Goal: Transaction & Acquisition: Obtain resource

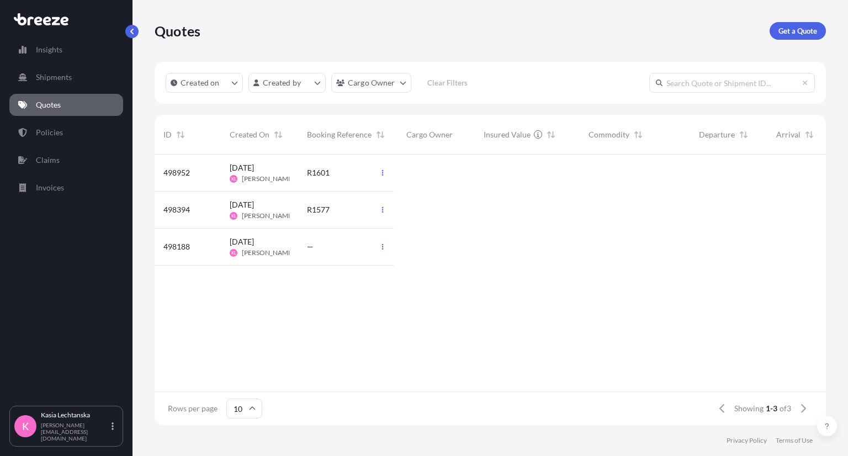
scroll to position [9, 9]
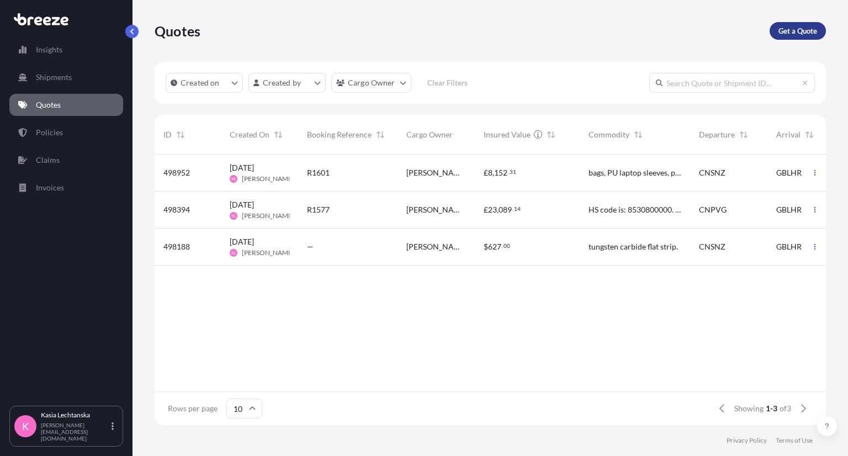
click at [795, 31] on p "Get a Quote" at bounding box center [797, 30] width 39 height 11
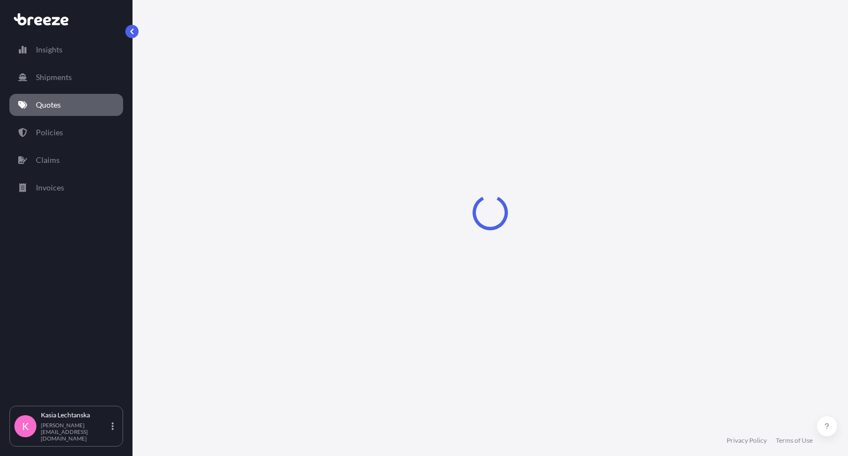
select select "Sea"
select select "1"
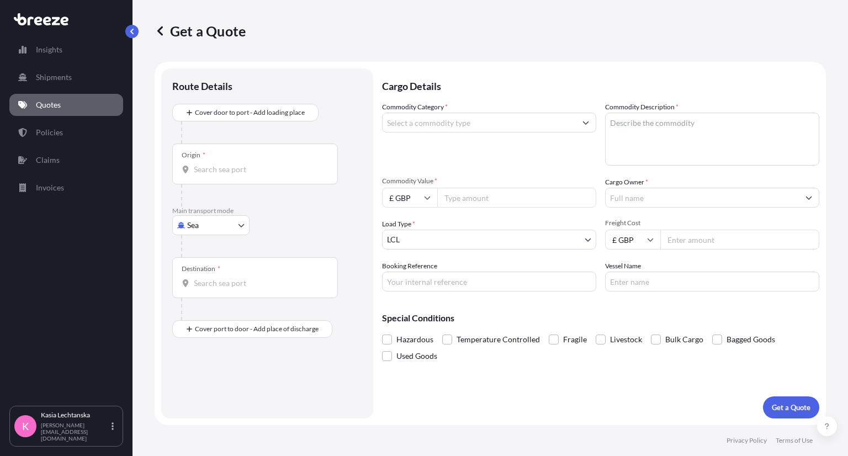
click at [454, 125] on input "Commodity Category *" at bounding box center [478, 123] width 193 height 20
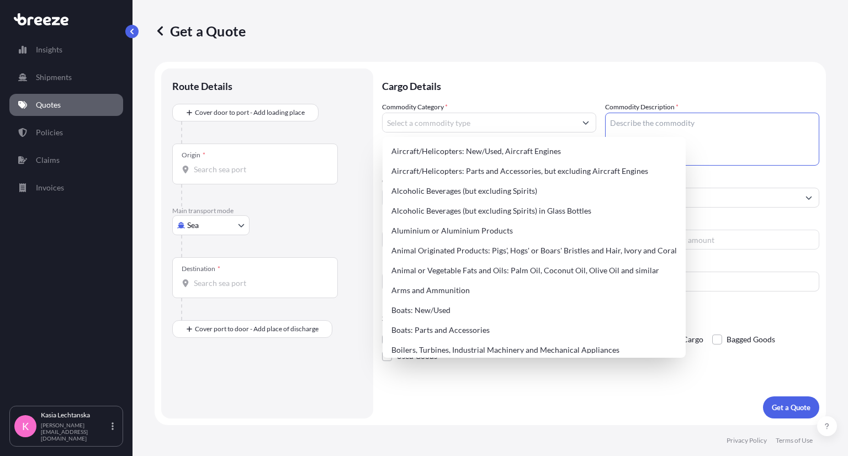
click at [646, 129] on textarea "Commodity Description *" at bounding box center [712, 139] width 214 height 53
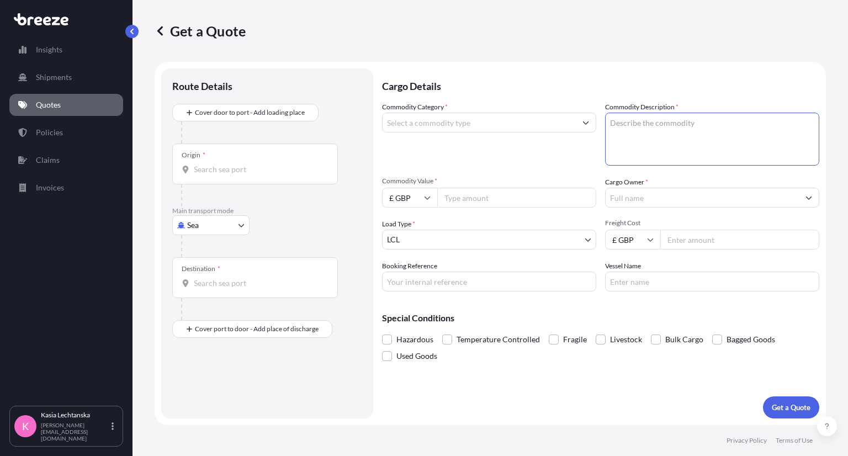
click at [486, 120] on input "Commodity Category *" at bounding box center [478, 123] width 193 height 20
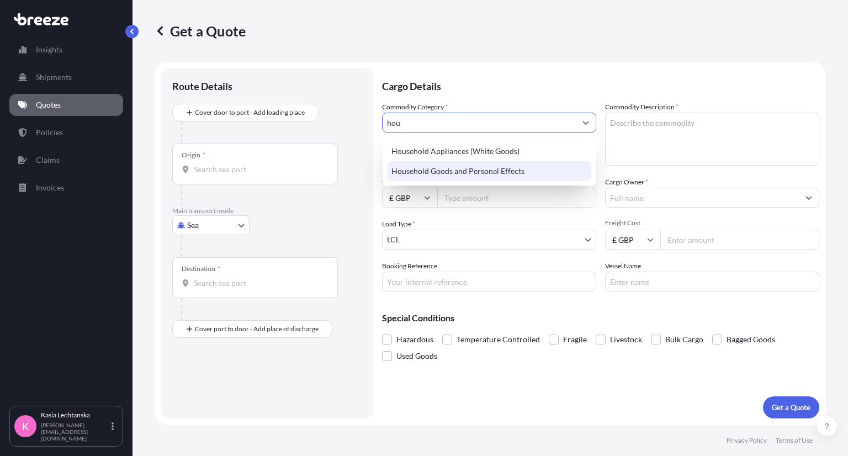
click at [482, 177] on div "Household Goods and Personal Effects" at bounding box center [489, 171] width 204 height 20
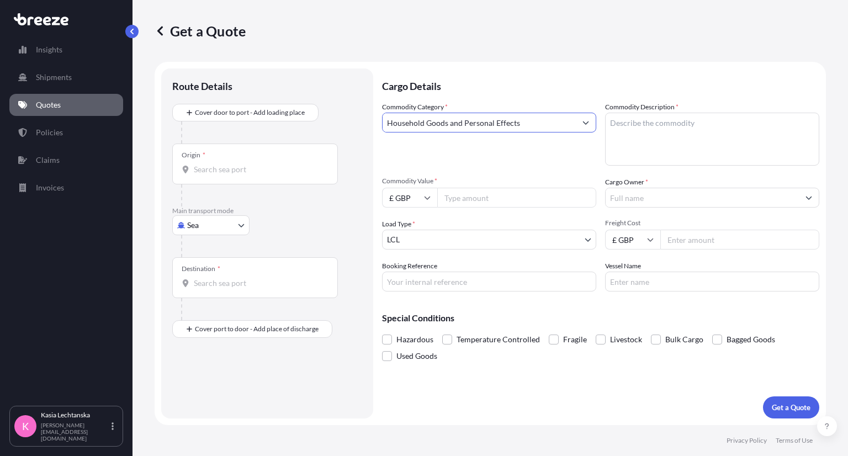
type input "Household Goods and Personal Effects"
click at [688, 130] on textarea "Commodity Description *" at bounding box center [712, 139] width 214 height 53
type textarea "juicers/pans"
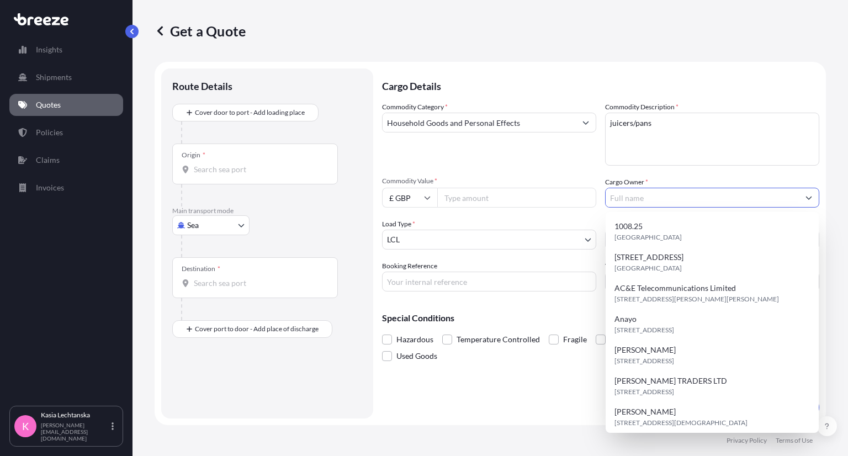
click at [653, 194] on input "Cargo Owner *" at bounding box center [701, 198] width 193 height 20
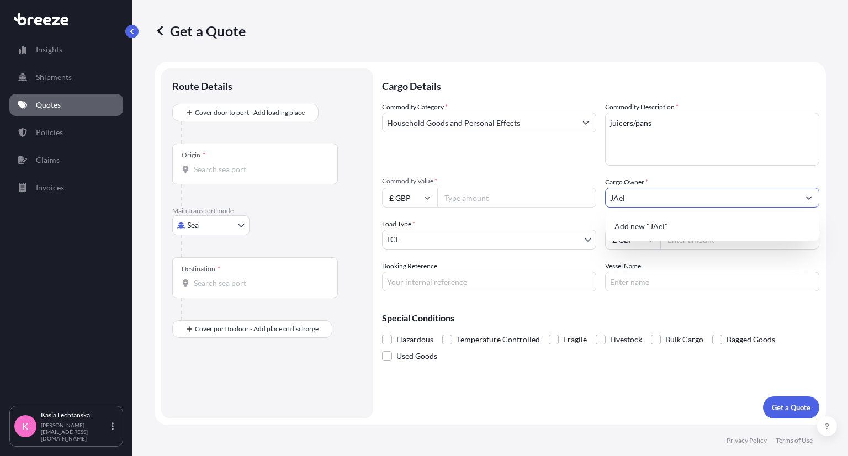
type input "JAel"
click at [477, 201] on input "Commodity Value *" at bounding box center [516, 198] width 159 height 20
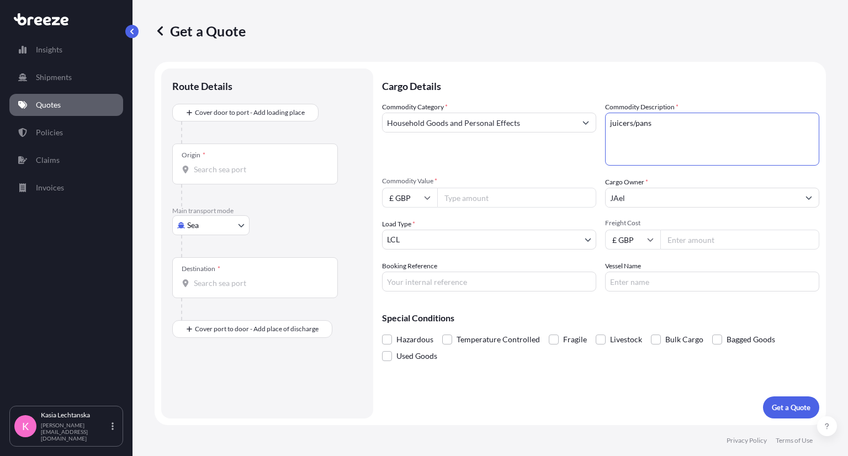
click at [672, 127] on textarea "juicers/pans" at bounding box center [712, 139] width 214 height 53
click at [496, 191] on input "Commodity Value *" at bounding box center [516, 198] width 159 height 20
type input "100"
type input "245"
click at [794, 407] on p "Get a Quote" at bounding box center [790, 407] width 39 height 11
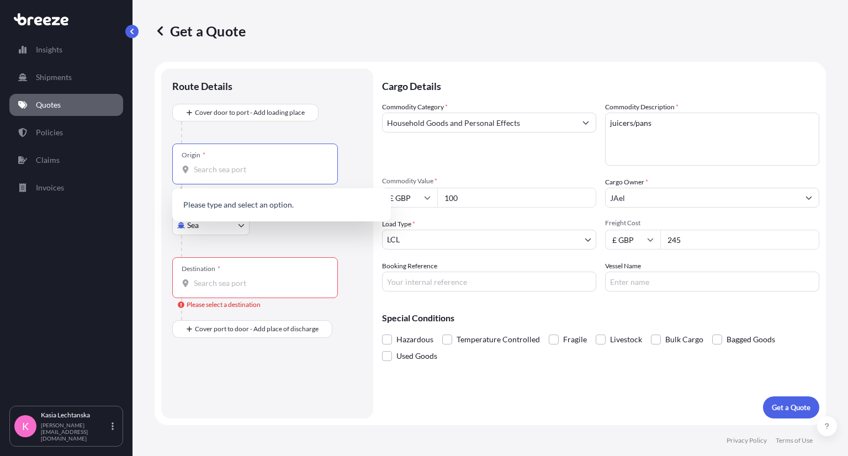
click at [244, 168] on input "Origin * Please select an origin" at bounding box center [259, 169] width 130 height 11
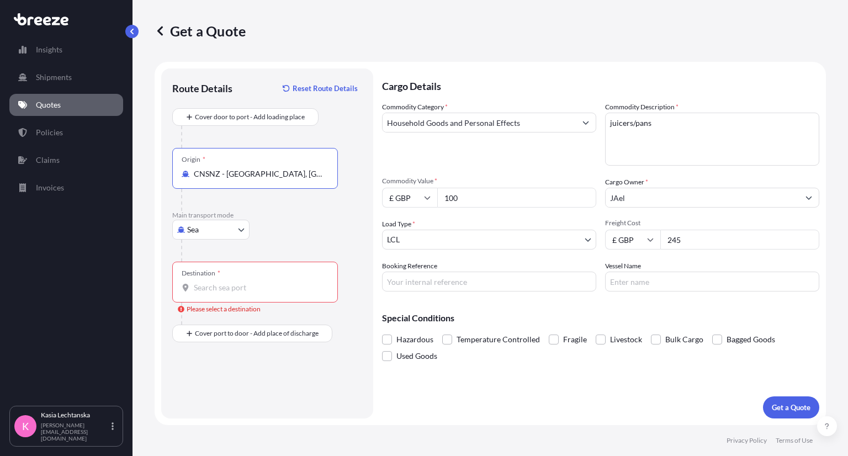
type input "CNSNZ - [GEOGRAPHIC_DATA], [GEOGRAPHIC_DATA]"
click at [220, 228] on body "0 options available. 3 options available. Insights Shipments Quotes Policies Cl…" at bounding box center [424, 228] width 848 height 456
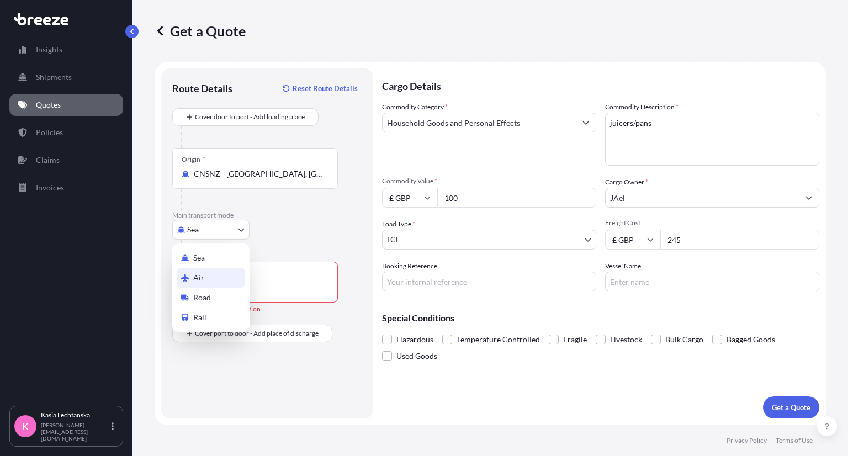
click at [216, 270] on div "Air" at bounding box center [211, 278] width 68 height 20
select select "Air"
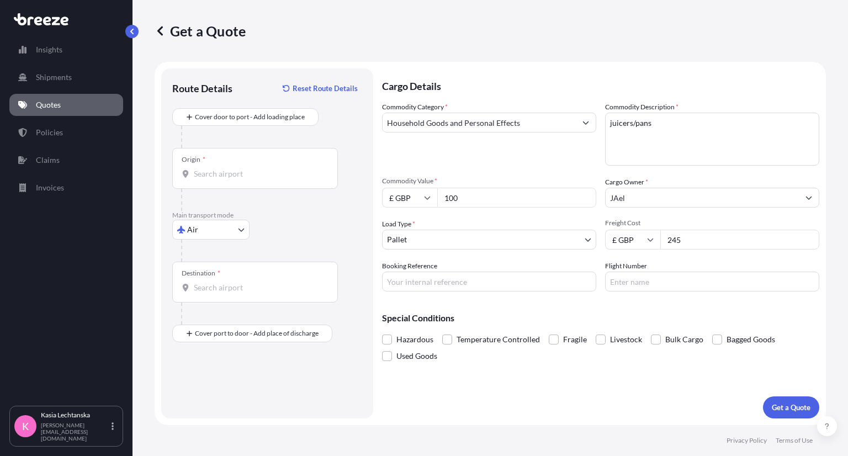
click at [214, 280] on div "Destination *" at bounding box center [255, 282] width 166 height 41
click at [214, 282] on input "Destination *" at bounding box center [259, 287] width 130 height 11
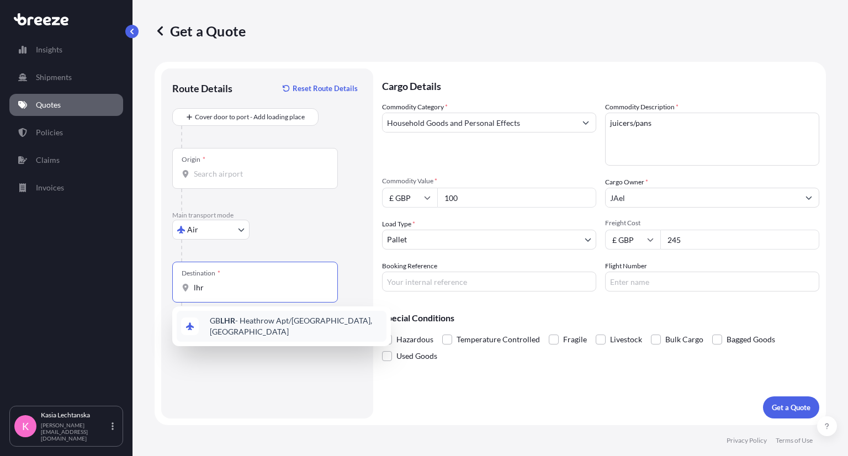
type input "lhr"
click at [283, 303] on div at bounding box center [259, 313] width 157 height 22
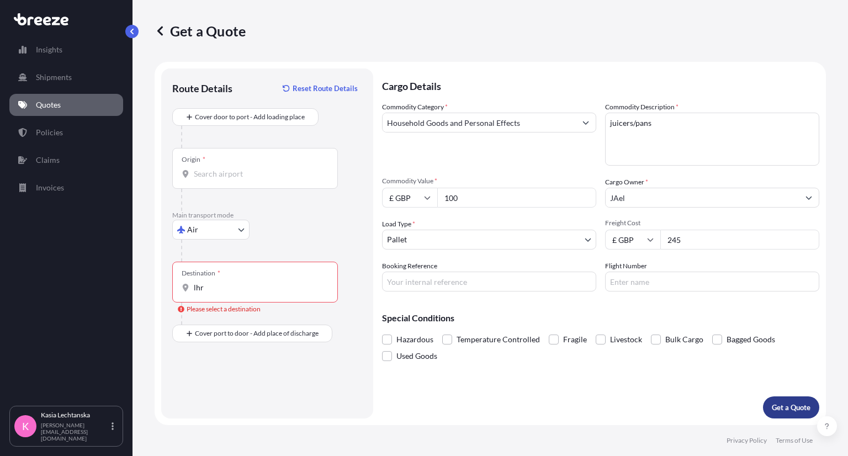
click at [795, 404] on p "Get a Quote" at bounding box center [790, 407] width 39 height 11
